Goal: Check status

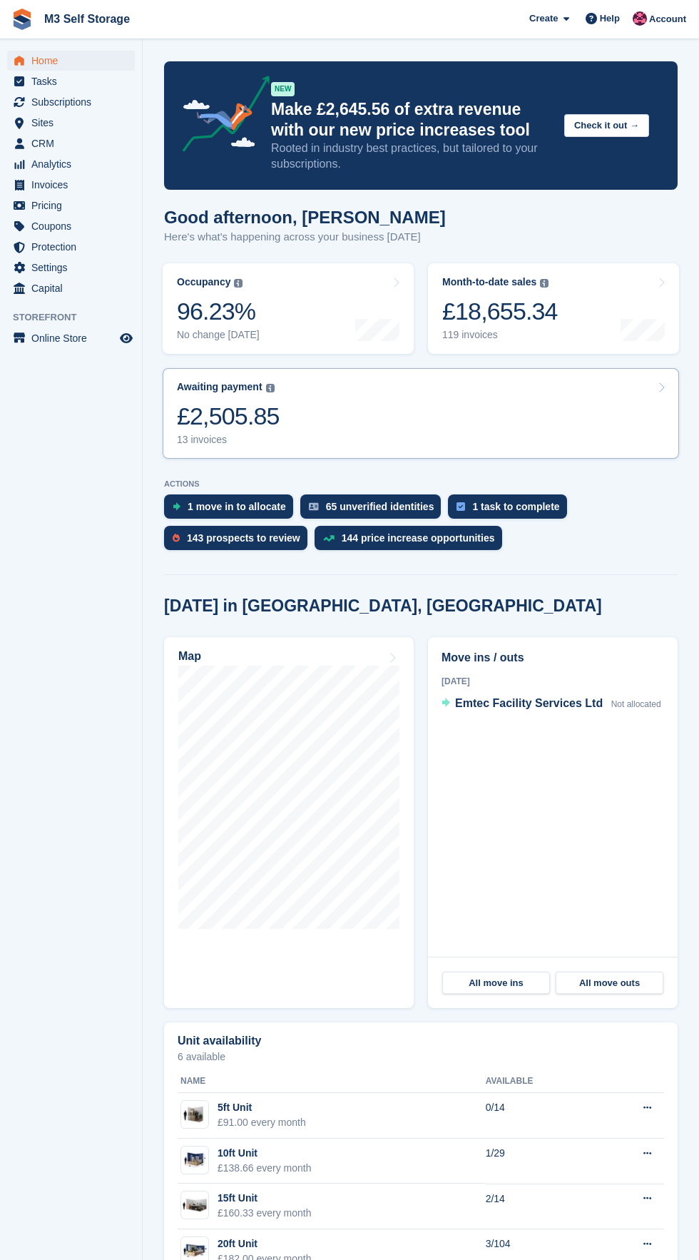
click at [344, 405] on link "Awaiting payment The total outstanding balance on all open invoices. £2,505.85 …" at bounding box center [421, 413] width 517 height 91
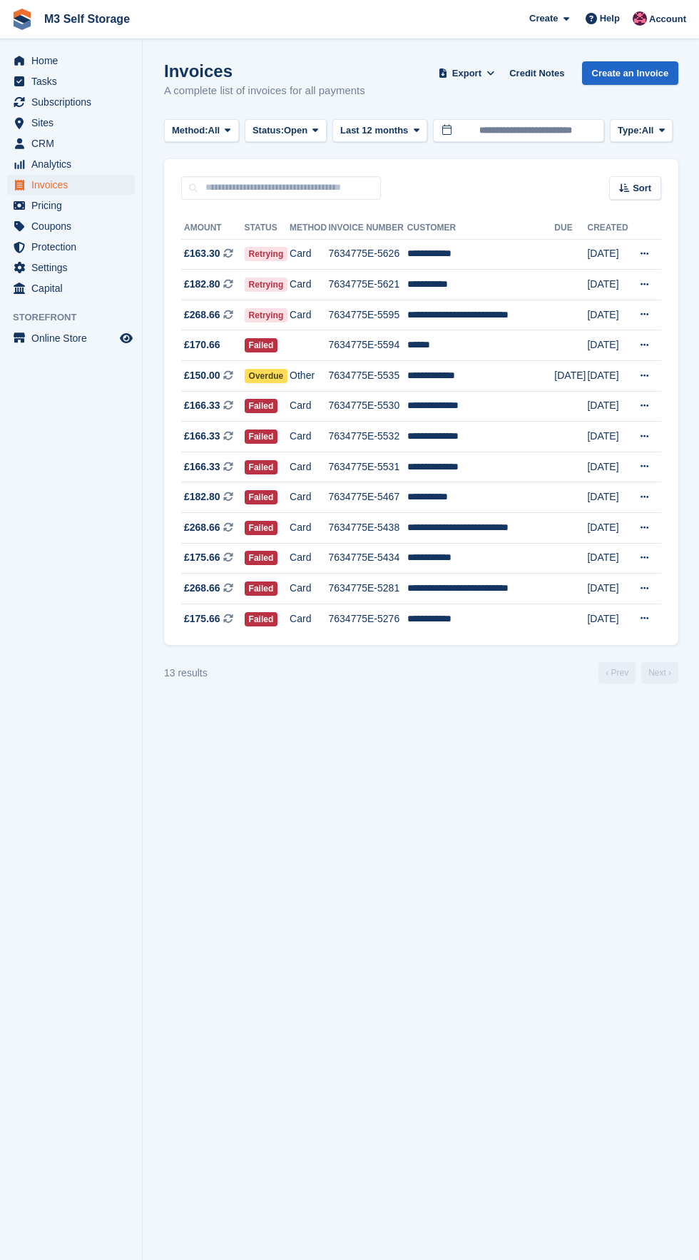
scroll to position [1, 0]
